Goal: Task Accomplishment & Management: Use online tool/utility

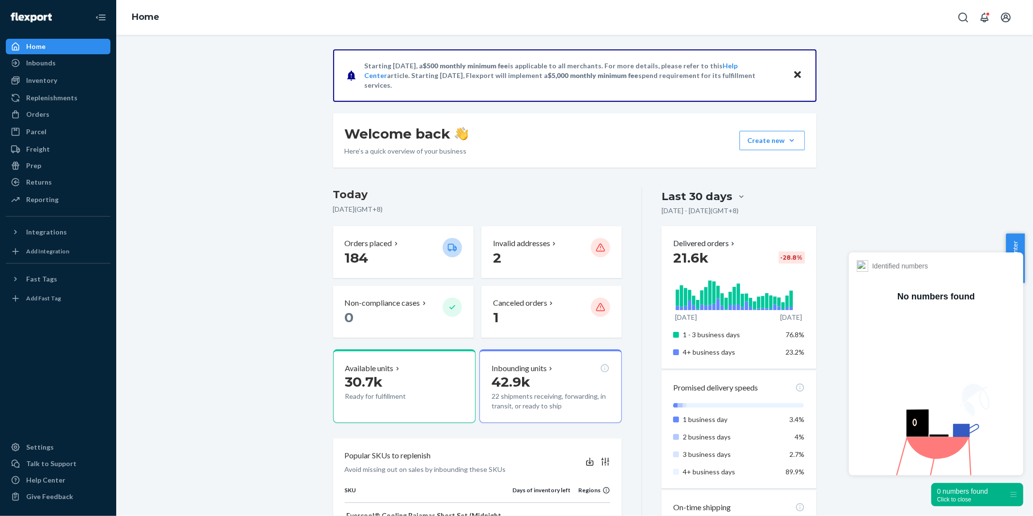
click at [33, 45] on div "Home" at bounding box center [35, 47] width 19 height 10
click at [47, 110] on div "Orders" at bounding box center [58, 114] width 103 height 14
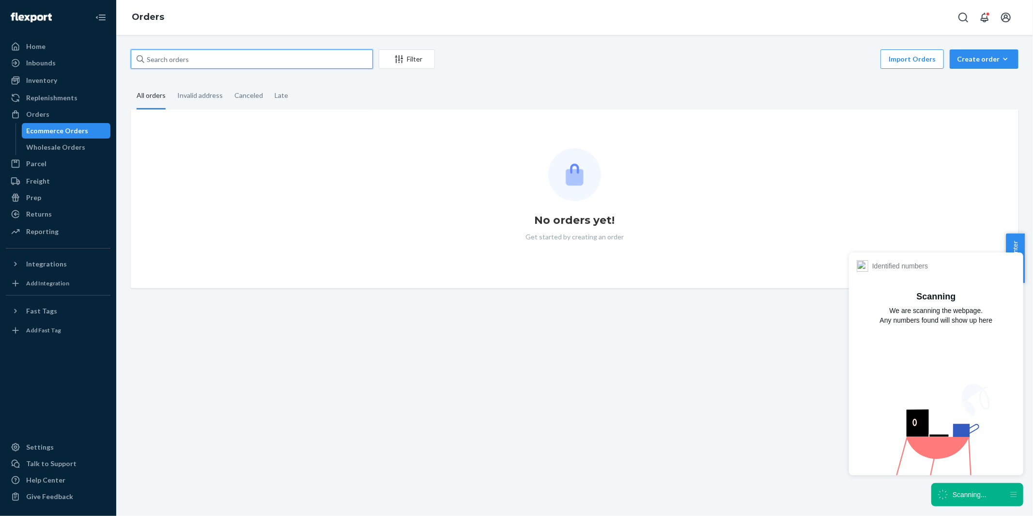
click at [200, 61] on input "text" at bounding box center [252, 58] width 242 height 19
paste input "US25338024"
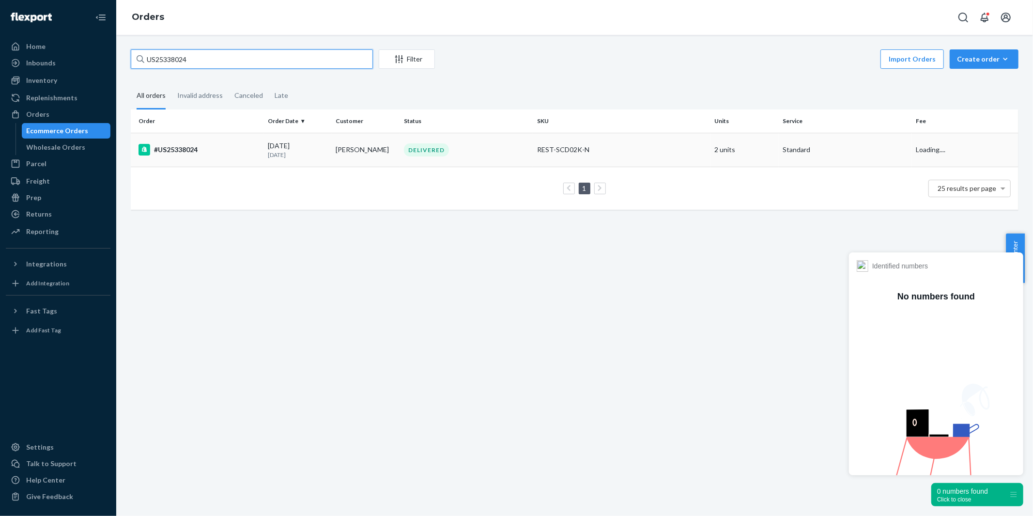
type input "US25338024"
click at [175, 148] on div "#US25338024" at bounding box center [199, 150] width 122 height 12
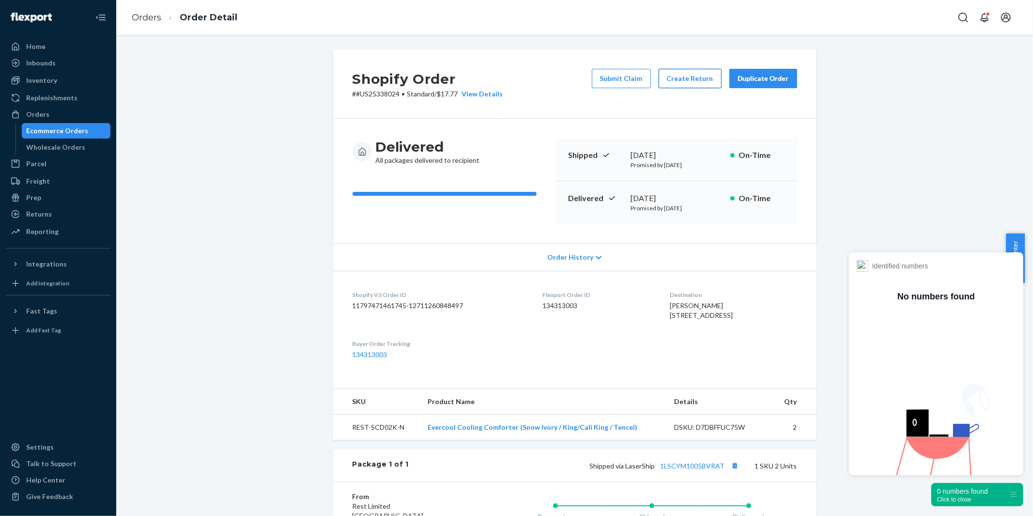
click at [694, 77] on button "Create Return" at bounding box center [690, 78] width 63 height 19
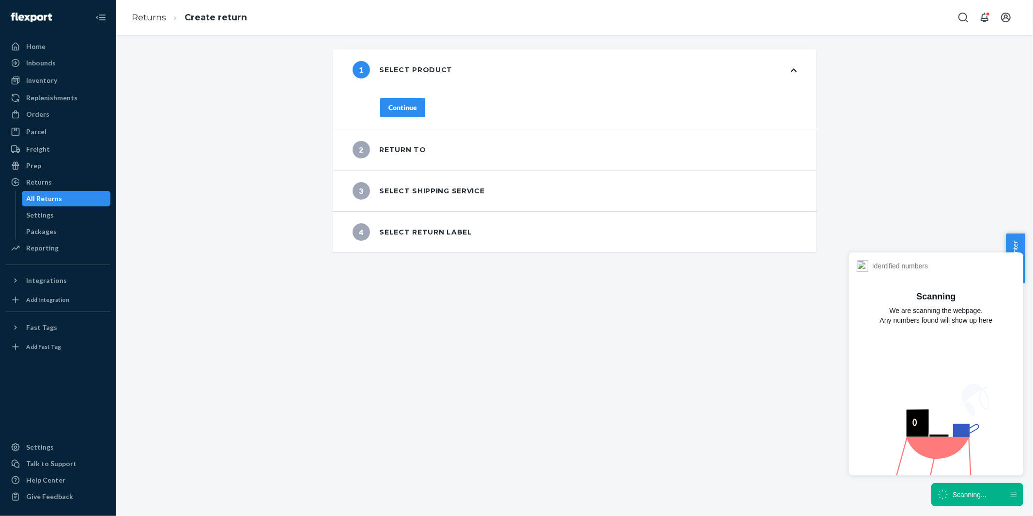
click at [407, 105] on div "Continue" at bounding box center [402, 108] width 29 height 10
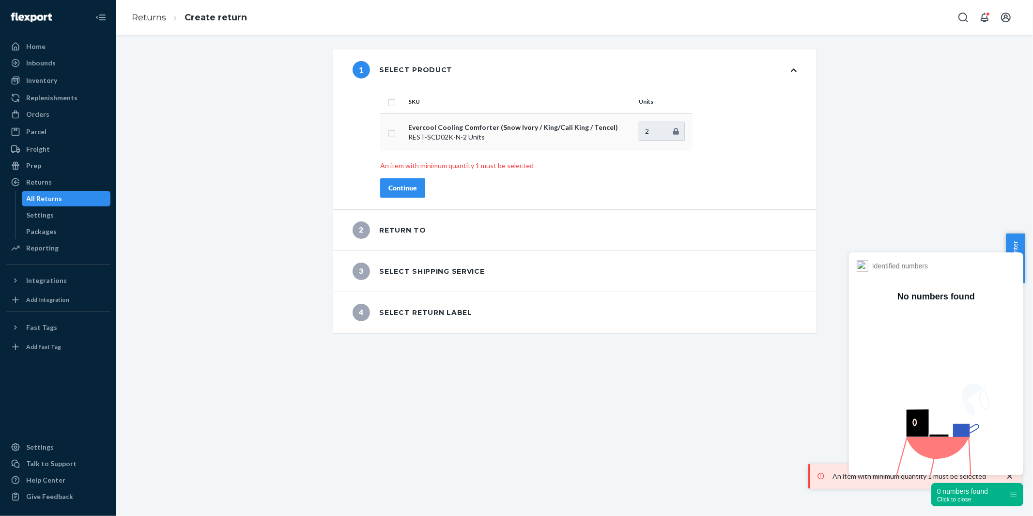
click at [388, 132] on input "checkbox" at bounding box center [392, 132] width 8 height 10
checkbox input "true"
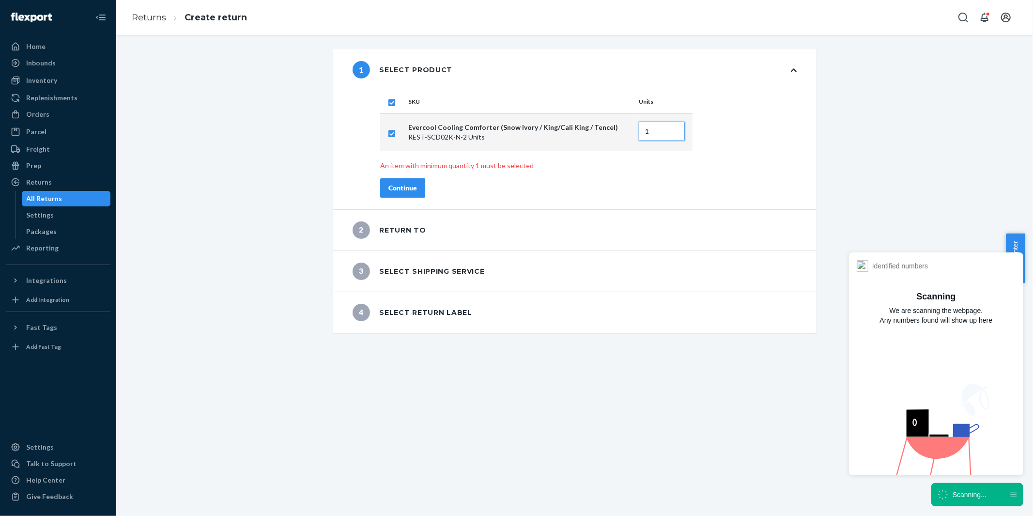
type input "1"
click at [670, 134] on input "1" at bounding box center [662, 131] width 46 height 19
click at [407, 188] on div "Continue" at bounding box center [402, 188] width 29 height 10
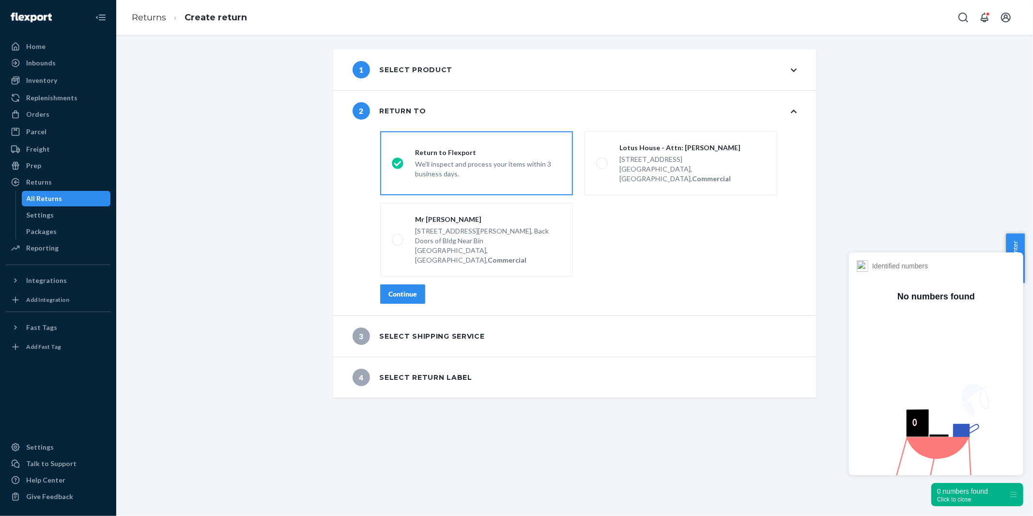
click at [409, 289] on div "Continue" at bounding box center [402, 294] width 29 height 10
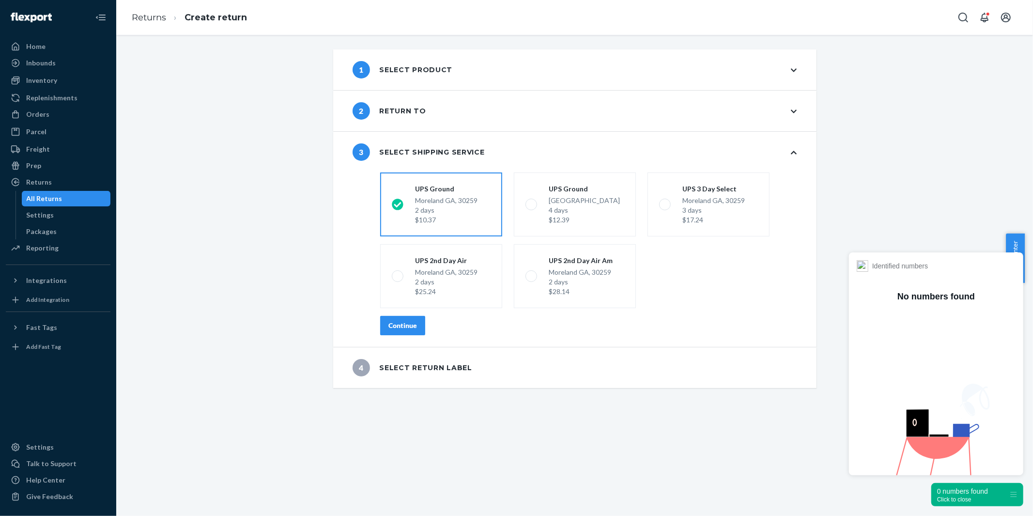
click at [399, 329] on div "Continue" at bounding box center [402, 326] width 29 height 10
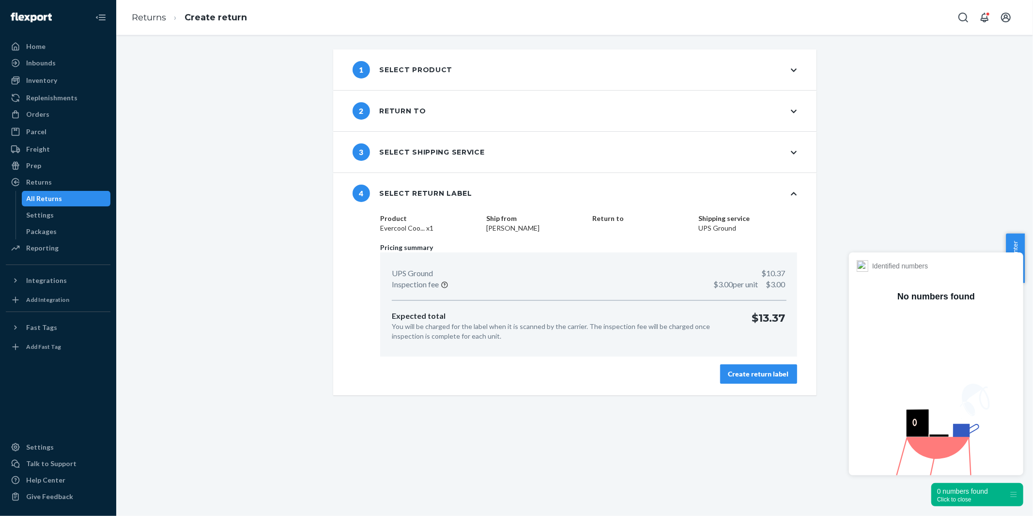
click at [743, 373] on div "Create return label" at bounding box center [758, 374] width 61 height 10
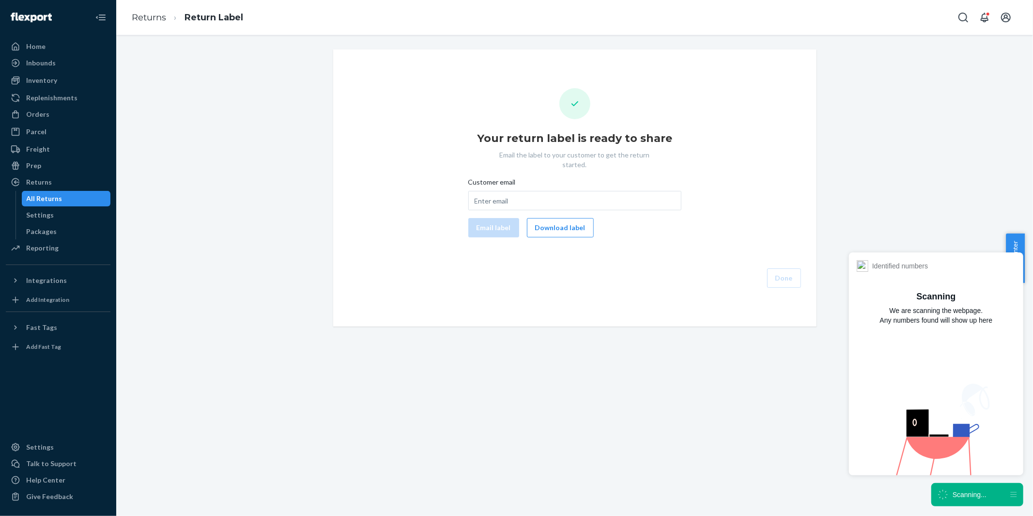
click at [548, 302] on div "Your return label is ready to share Email the label to your customer to get the…" at bounding box center [574, 187] width 483 height 277
click at [557, 218] on button "Download label" at bounding box center [560, 227] width 67 height 19
click at [43, 114] on div "Orders" at bounding box center [37, 114] width 23 height 10
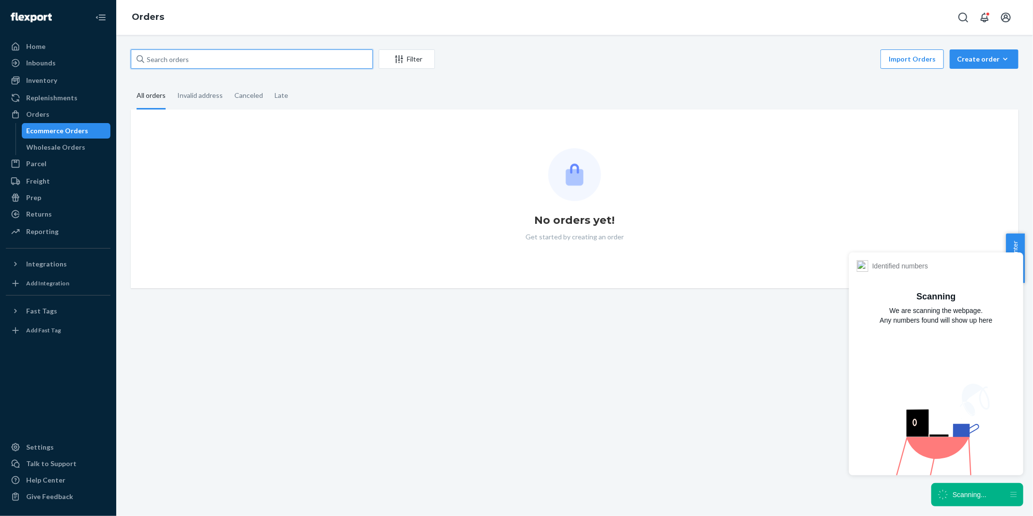
click at [269, 65] on input "text" at bounding box center [252, 58] width 242 height 19
paste input "#US25318115"
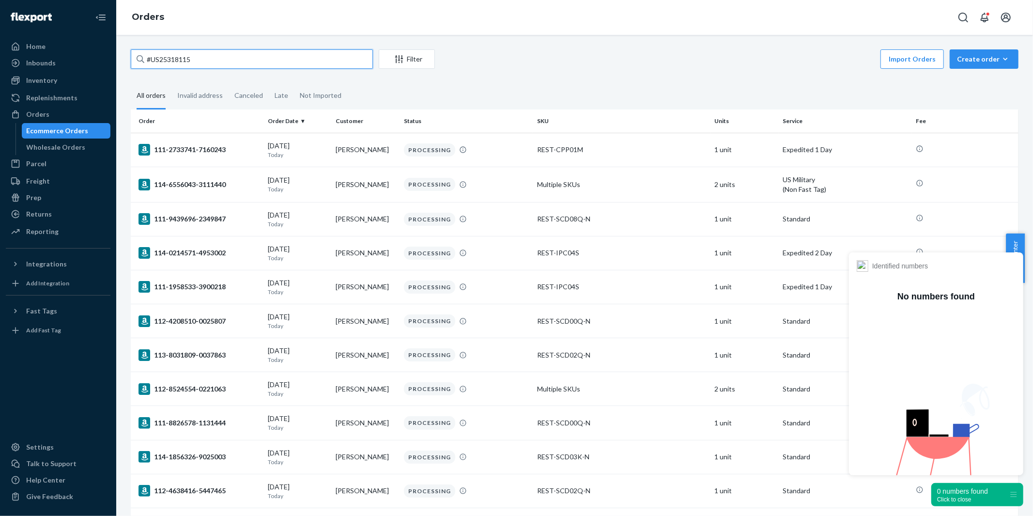
click at [235, 63] on input "#US25318115" at bounding box center [252, 58] width 242 height 19
click at [151, 55] on input "#US25318115" at bounding box center [252, 58] width 242 height 19
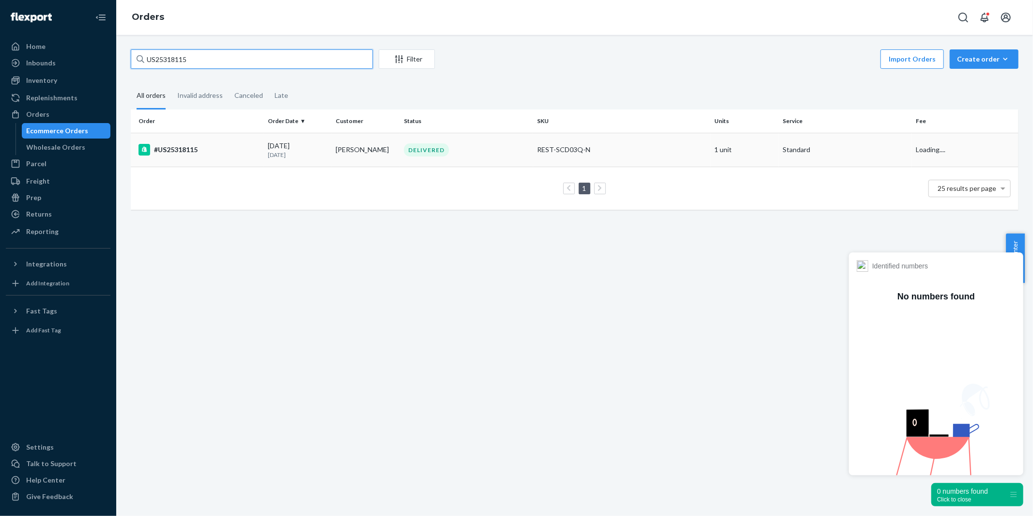
type input "US25318115"
click at [185, 146] on div "#US25318115" at bounding box center [199, 150] width 122 height 12
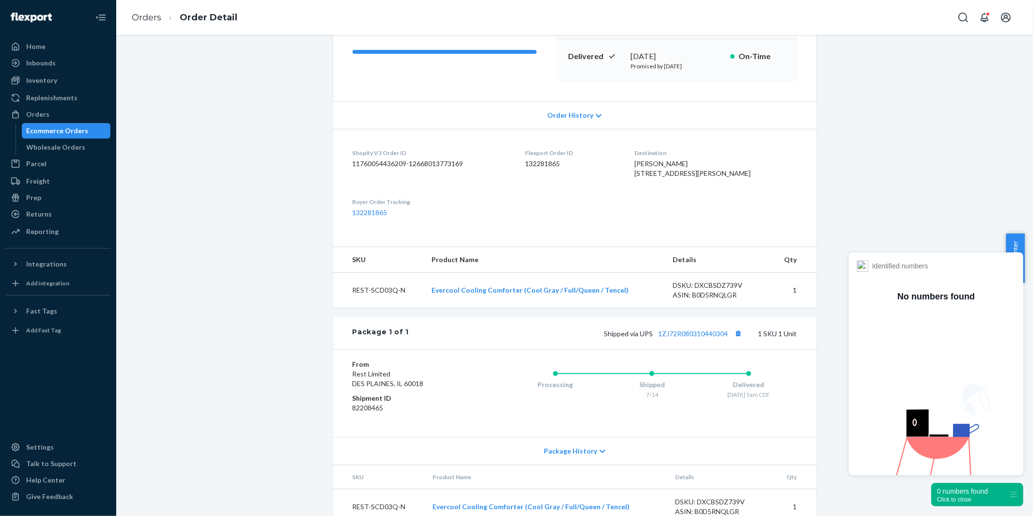
scroll to position [181, 0]
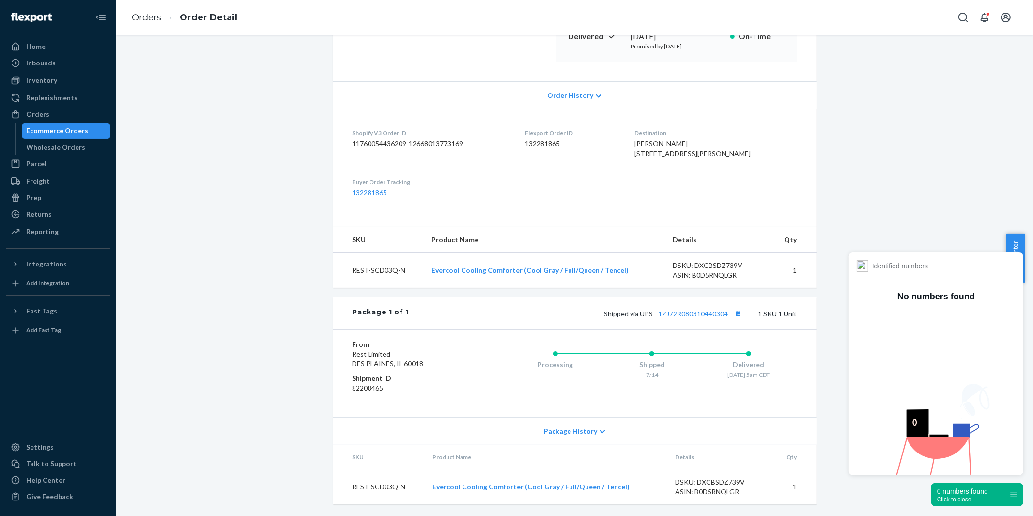
click at [968, 500] on div "Click to close" at bounding box center [962, 499] width 51 height 7
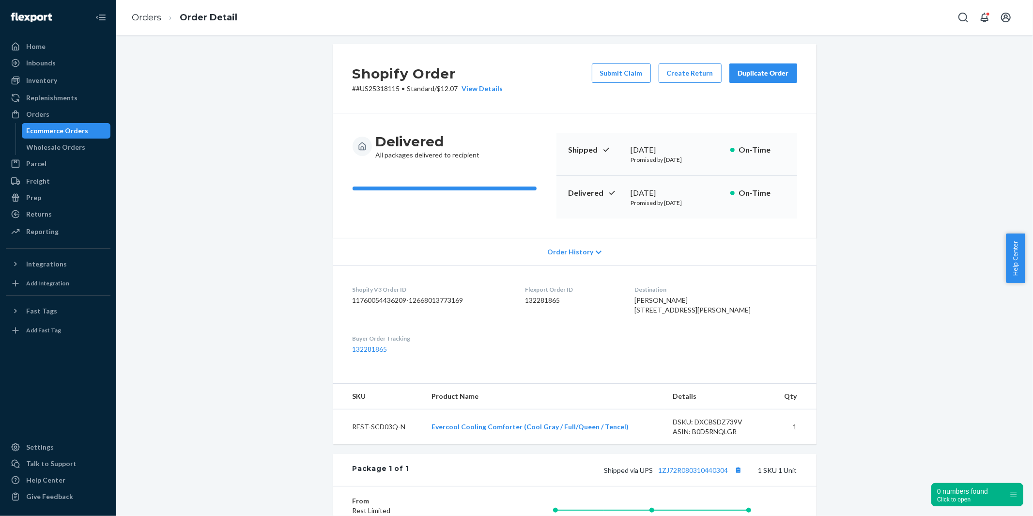
scroll to position [0, 0]
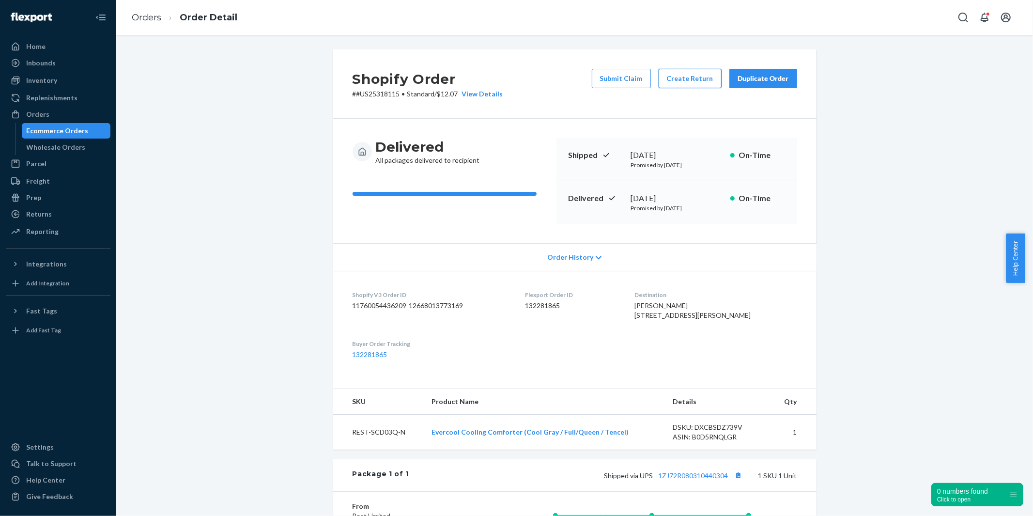
click at [682, 78] on button "Create Return" at bounding box center [690, 78] width 63 height 19
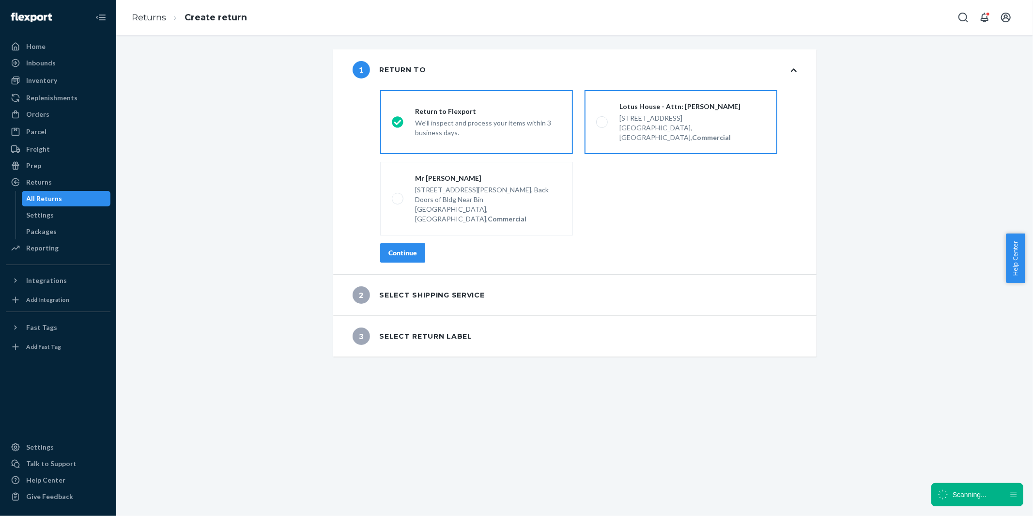
click at [645, 128] on div "Miami, FL 33136, US, Commercial" at bounding box center [692, 132] width 146 height 19
click at [602, 125] on input "Lotus House - Attn: Victoria Varela 217 NW 15th St, Miami, FL 33136, US, Commer…" at bounding box center [599, 122] width 6 height 6
radio input "true"
click at [413, 243] on button "Continue" at bounding box center [402, 252] width 45 height 19
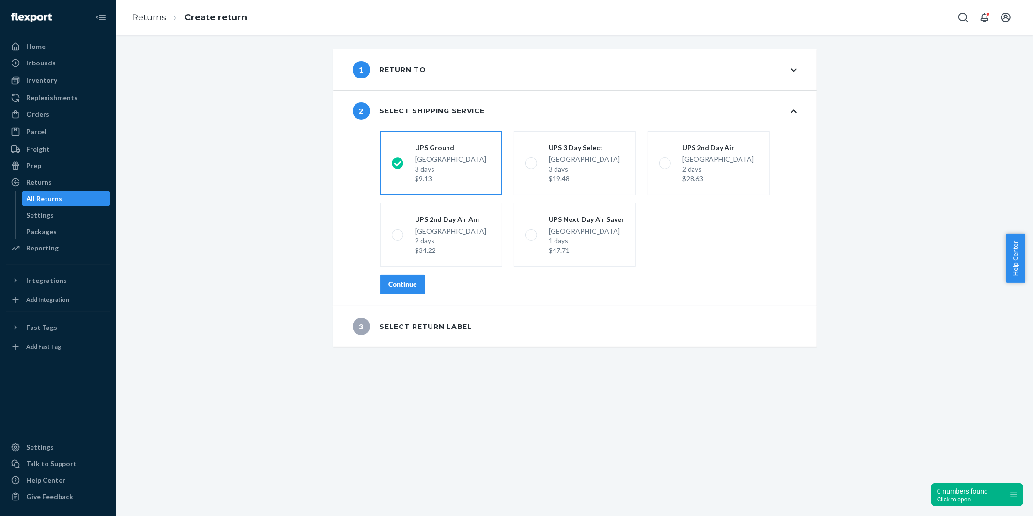
click at [414, 287] on button "Continue" at bounding box center [402, 284] width 45 height 19
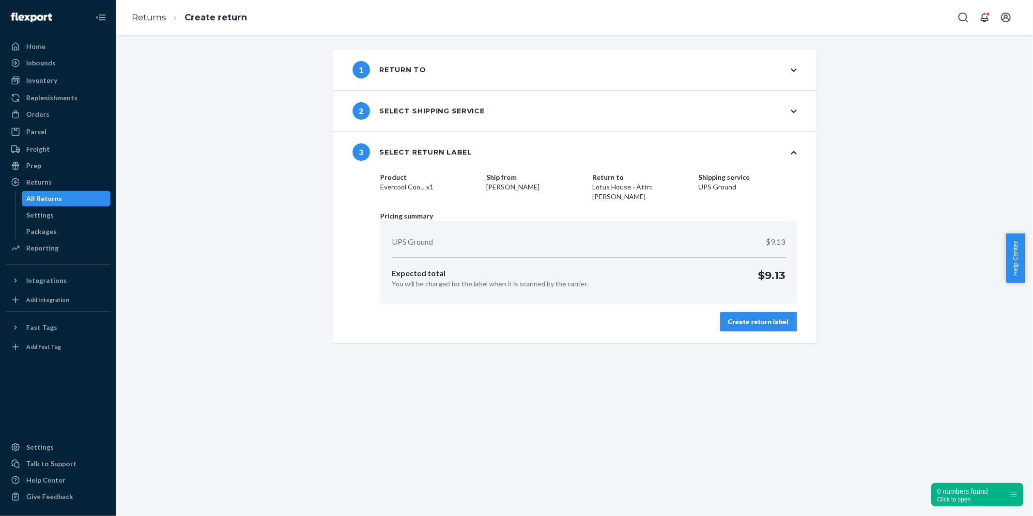
click at [732, 323] on div "Create return label" at bounding box center [758, 322] width 61 height 10
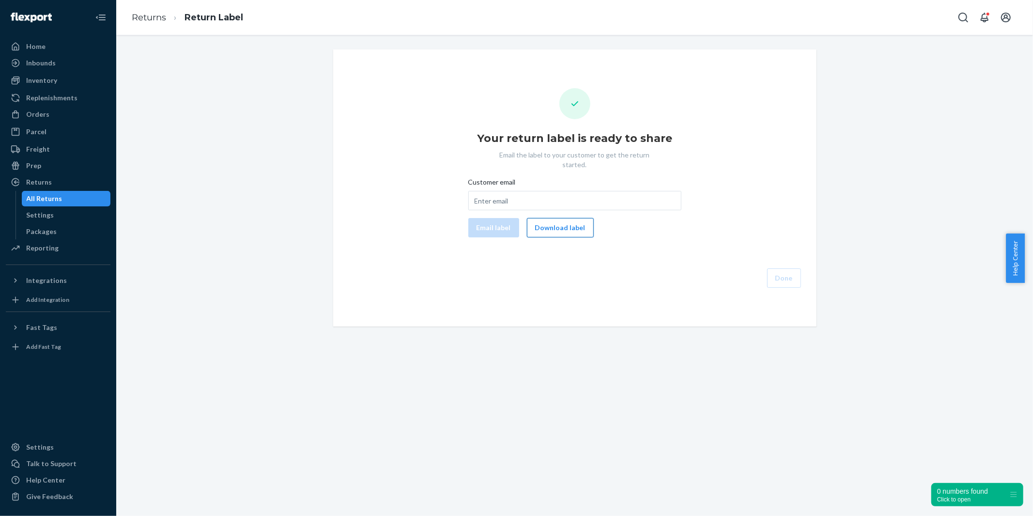
click at [556, 218] on button "Download label" at bounding box center [560, 227] width 67 height 19
